Goal: Information Seeking & Learning: Learn about a topic

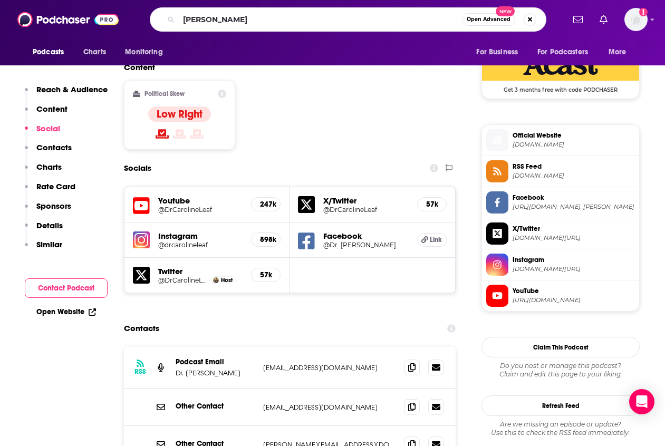
type input "[PERSON_NAME]"
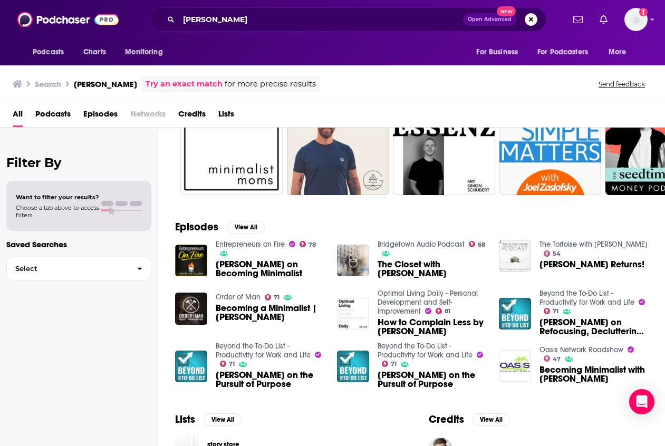
scroll to position [90, 0]
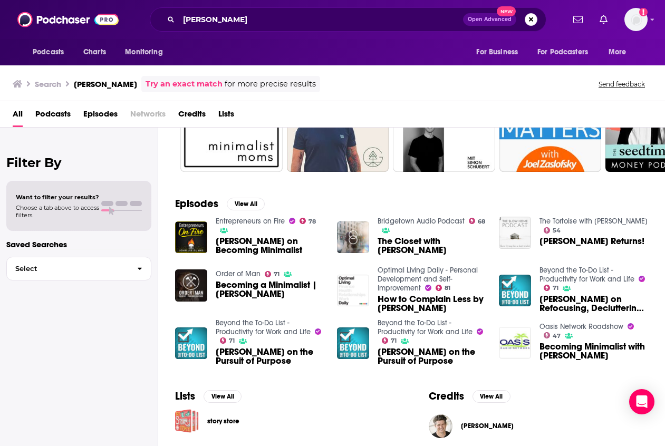
click at [125, 309] on div "Filter By Want to filter your results? Choose a tab above to access filters. Sa…" at bounding box center [79, 351] width 158 height 446
click at [232, 292] on span "Becoming a Minimalist | [PERSON_NAME]" at bounding box center [270, 289] width 109 height 18
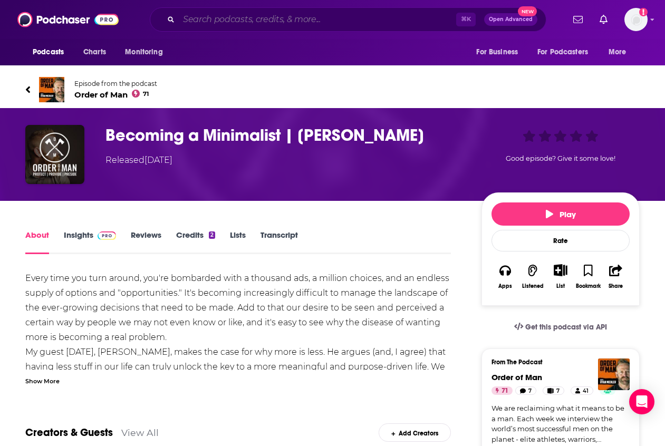
click at [251, 17] on input "Search podcasts, credits, & more..." at bounding box center [317, 19] width 277 height 17
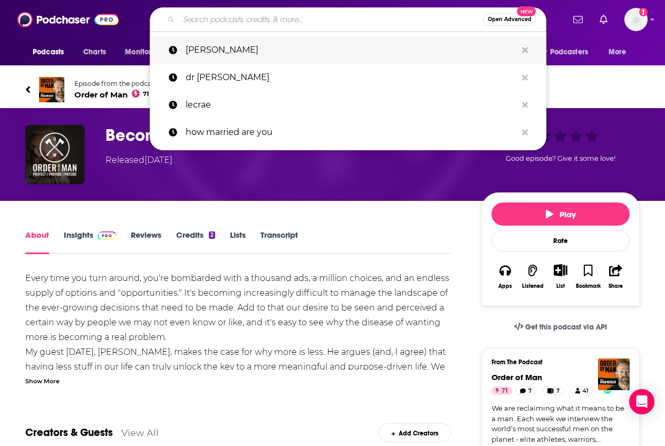
click at [236, 47] on p "[PERSON_NAME]" at bounding box center [351, 49] width 331 height 27
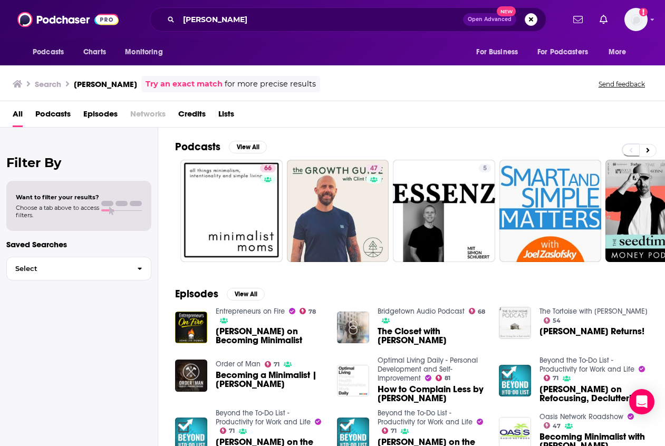
click at [94, 118] on span "Episodes" at bounding box center [100, 116] width 34 height 22
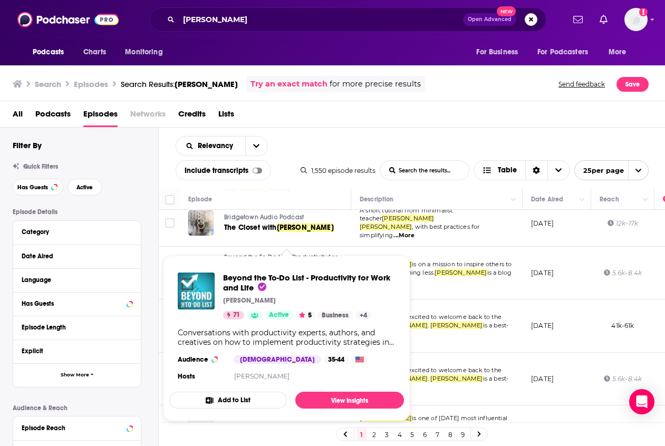
scroll to position [200, 0]
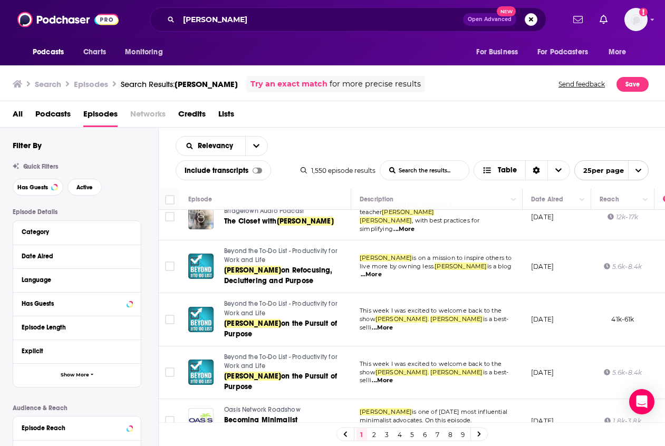
click at [149, 242] on div "Episode Details Category Date Aired Language Has Guests Episode Length Explicit…" at bounding box center [85, 371] width 145 height 327
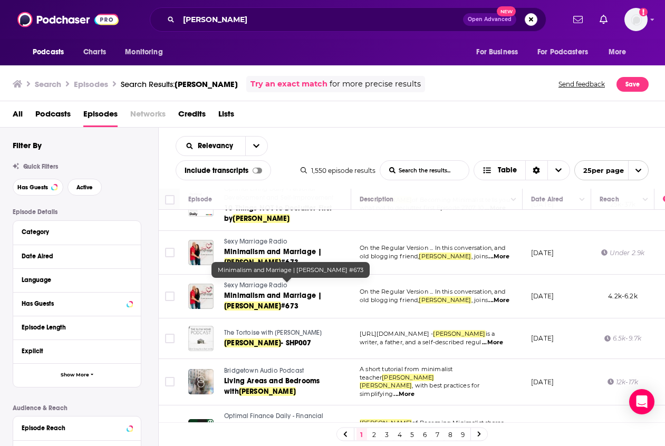
scroll to position [509, 0]
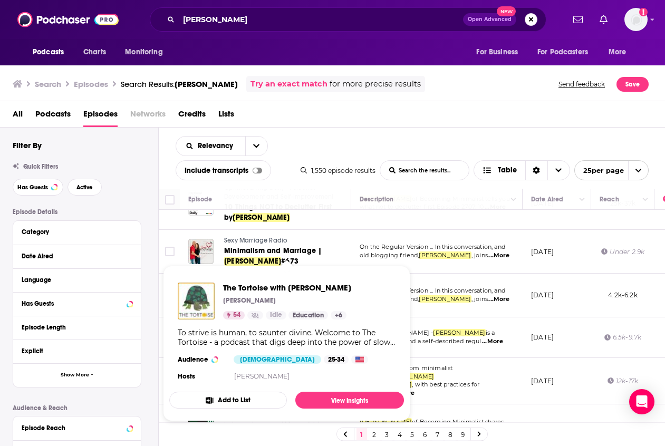
click at [148, 273] on div "Episode Details Category Date Aired Language Has Guests Episode Length Explicit…" at bounding box center [85, 371] width 145 height 327
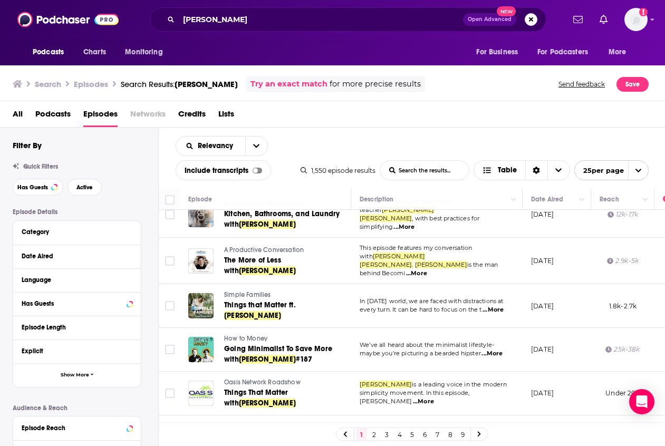
scroll to position [792, 0]
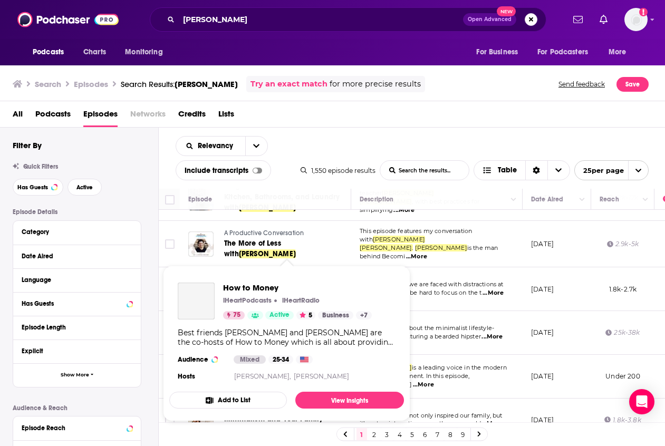
click at [241, 305] on p "iHeartPodcasts" at bounding box center [247, 300] width 48 height 8
click at [234, 285] on span "How to Money" at bounding box center [297, 287] width 149 height 10
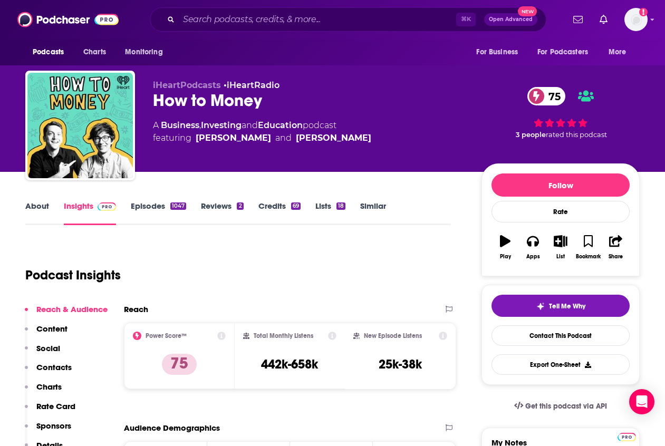
click at [149, 204] on link "Episodes 1047" at bounding box center [158, 213] width 55 height 24
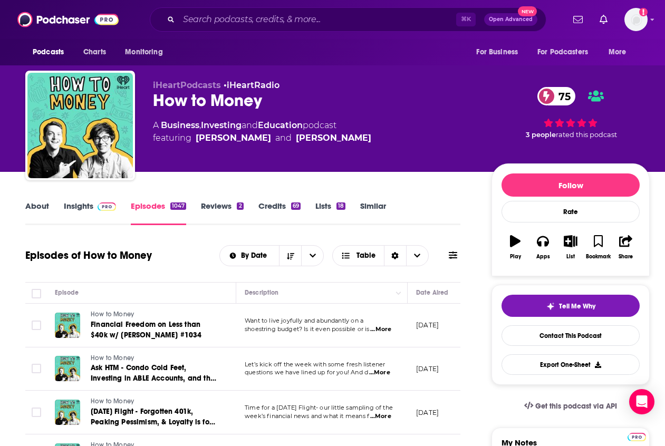
click at [73, 208] on link "Insights" at bounding box center [90, 213] width 52 height 24
